Goal: Task Accomplishment & Management: Use online tool/utility

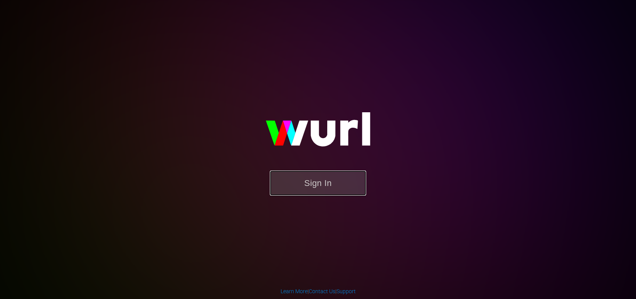
click at [333, 190] on button "Sign In" at bounding box center [318, 182] width 96 height 25
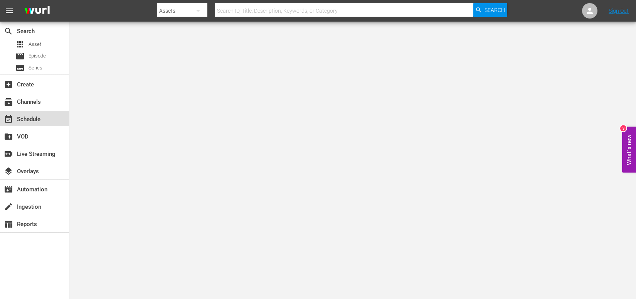
click at [30, 116] on div "event_available Schedule" at bounding box center [21, 118] width 43 height 7
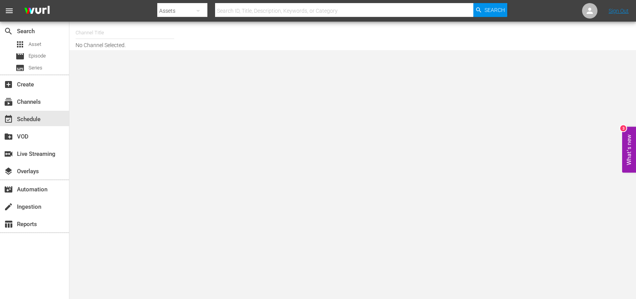
click at [249, 10] on input "text" at bounding box center [344, 11] width 258 height 19
click at [38, 97] on div "subscriptions Channels" at bounding box center [21, 100] width 43 height 7
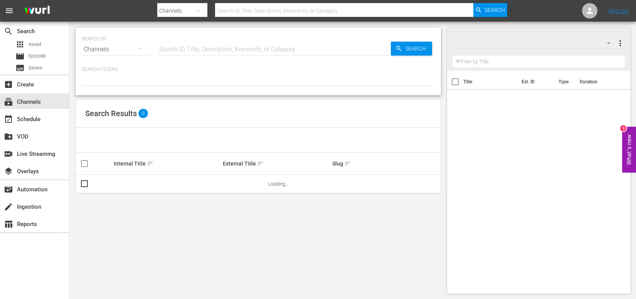
click at [309, 14] on input "text" at bounding box center [344, 11] width 258 height 19
type input "msg"
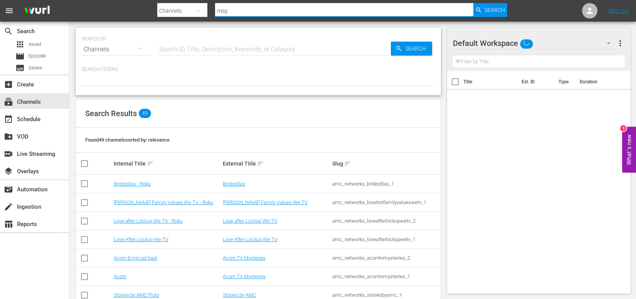
type input "msg"
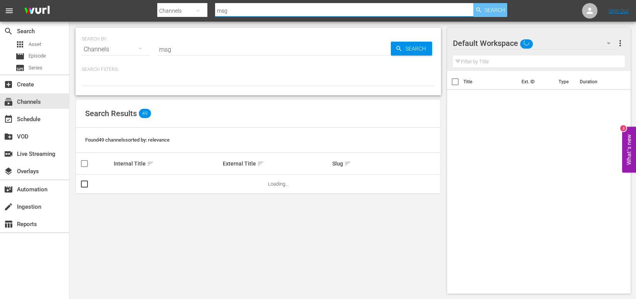
type input "msg"
drag, startPoint x: 498, startPoint y: 12, endPoint x: 480, endPoint y: 17, distance: 18.9
click at [498, 12] on span "Search" at bounding box center [495, 10] width 20 height 14
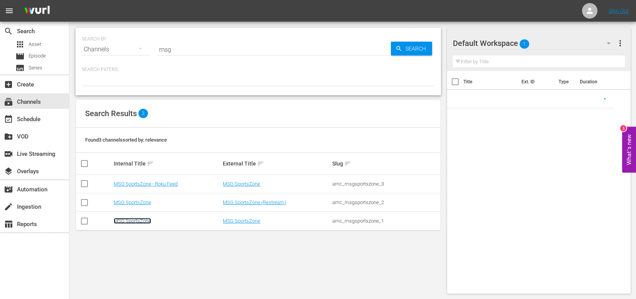
click at [129, 221] on link "MSG SportsZone" at bounding box center [132, 221] width 37 height 6
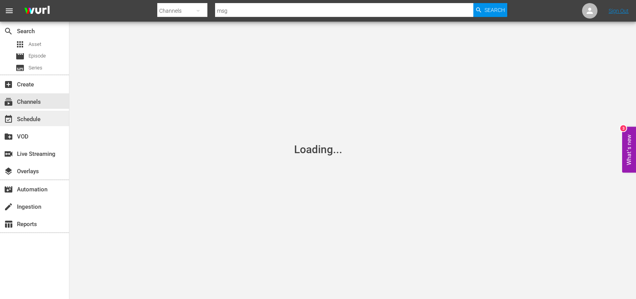
click at [44, 123] on div "event_available Schedule" at bounding box center [34, 118] width 69 height 15
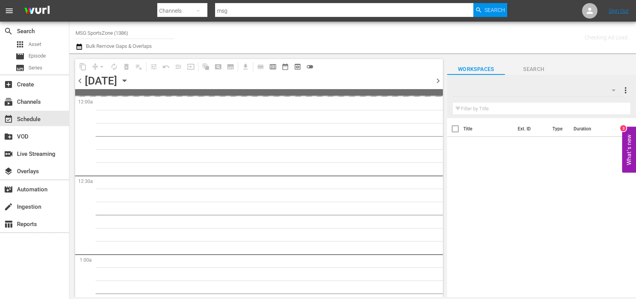
type input "MSG SportsZone (1386)"
click at [129, 78] on icon "button" at bounding box center [124, 80] width 8 height 8
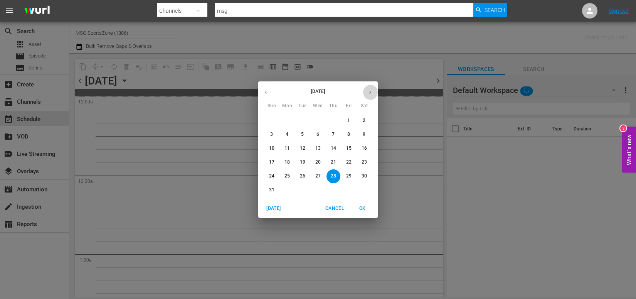
click at [366, 89] on button "button" at bounding box center [370, 92] width 15 height 15
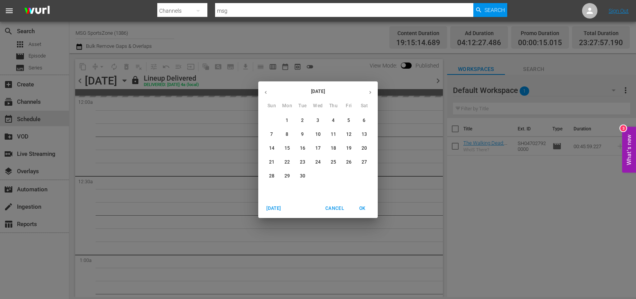
click at [316, 122] on span "3" at bounding box center [318, 120] width 14 height 7
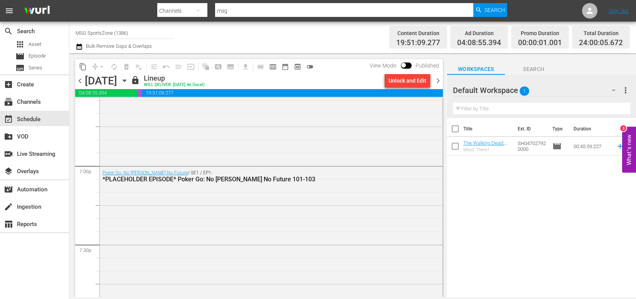
scroll to position [2923, 0]
